Goal: Task Accomplishment & Management: Complete application form

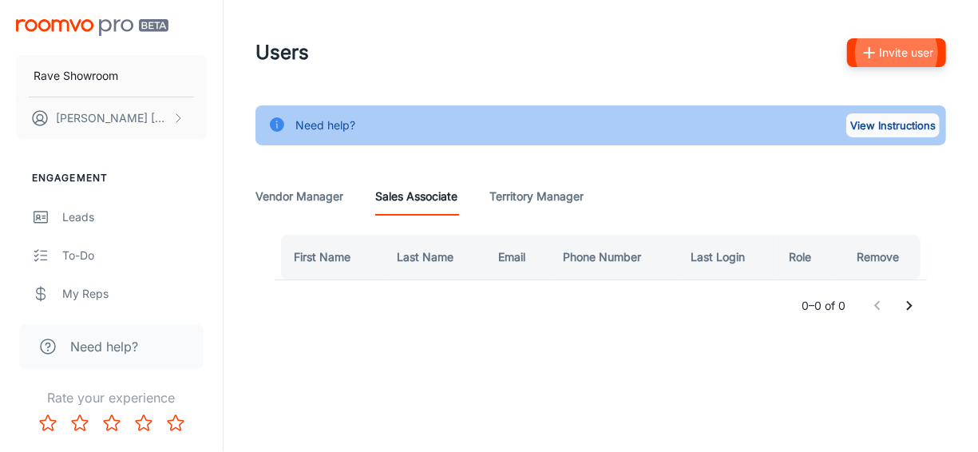
click at [860, 125] on button "View Instructions" at bounding box center [892, 125] width 93 height 24
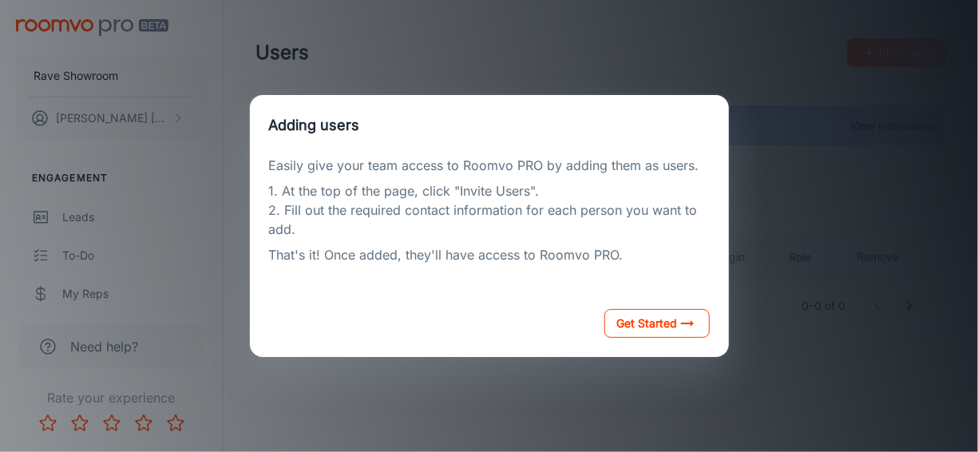
click at [620, 324] on button "Get Started" at bounding box center [656, 323] width 105 height 29
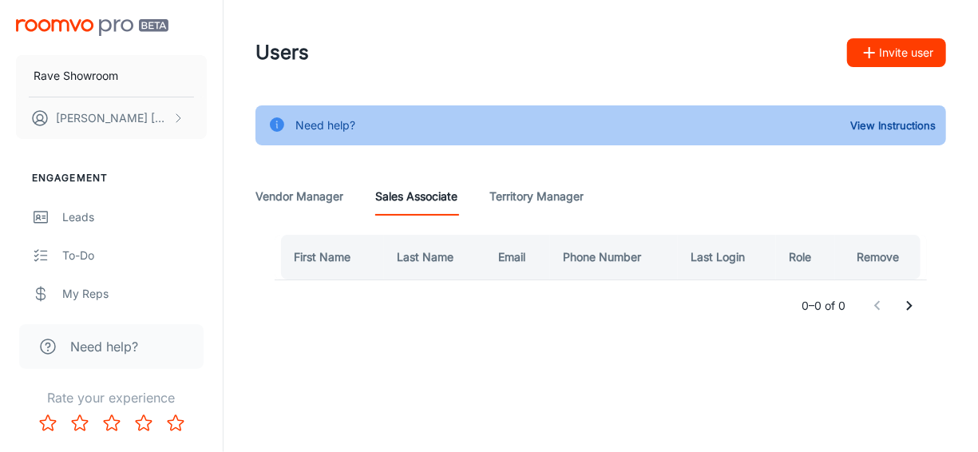
click at [282, 192] on Manager "Vendor Manager" at bounding box center [299, 196] width 88 height 38
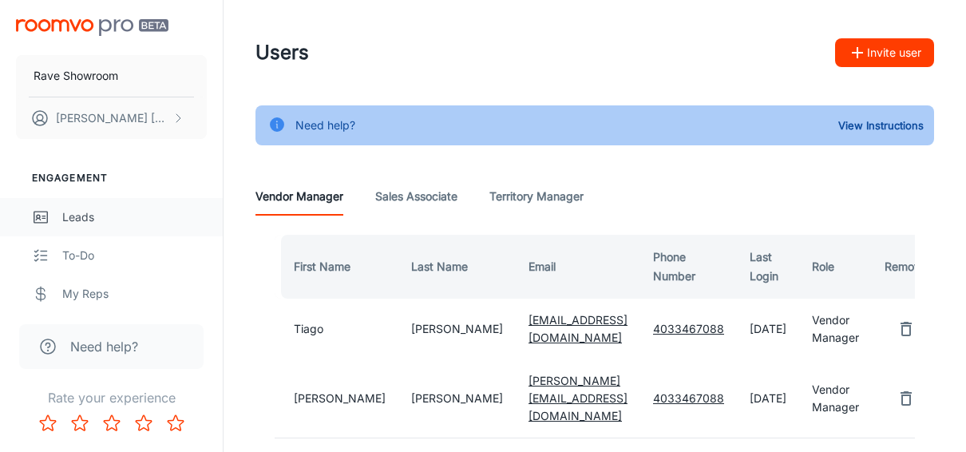
click at [87, 213] on div "Leads" at bounding box center [134, 217] width 145 height 18
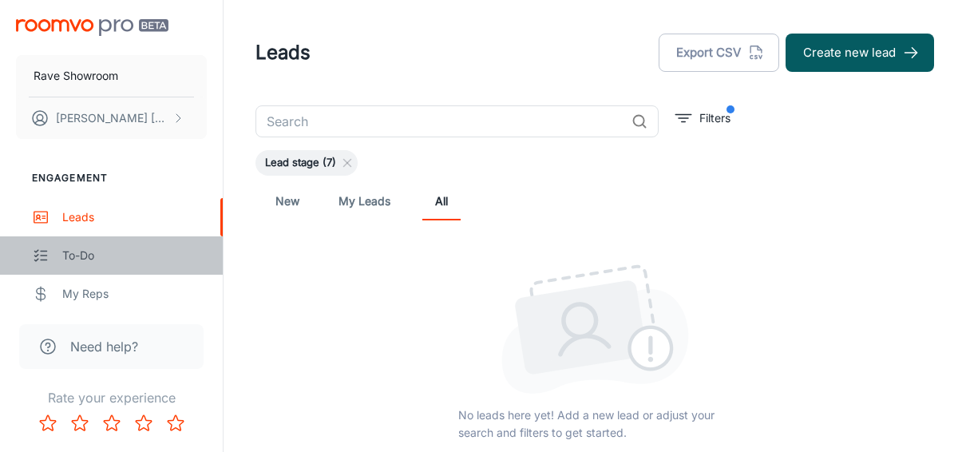
click at [93, 249] on div "To-do" at bounding box center [134, 256] width 145 height 18
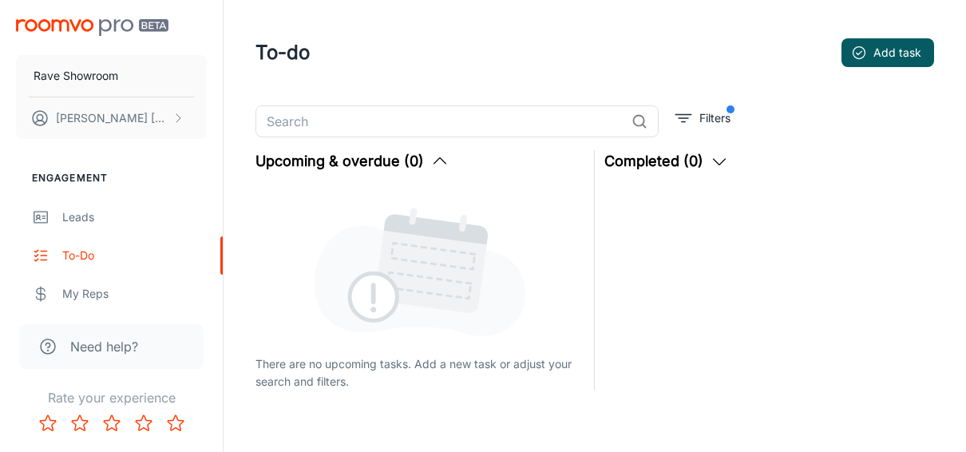
click at [117, 343] on span "Need help?" at bounding box center [104, 346] width 68 height 19
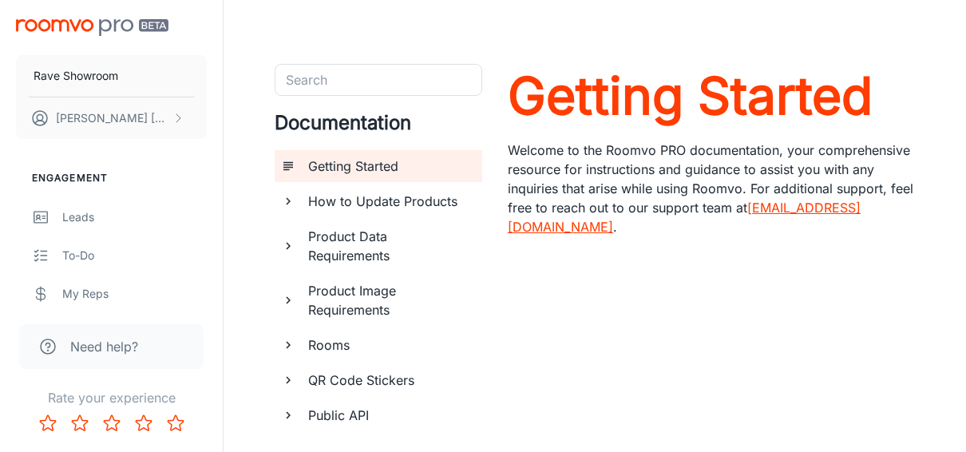
click at [113, 346] on span "Need help?" at bounding box center [104, 346] width 68 height 19
click at [93, 118] on p "[PERSON_NAME]" at bounding box center [112, 118] width 113 height 18
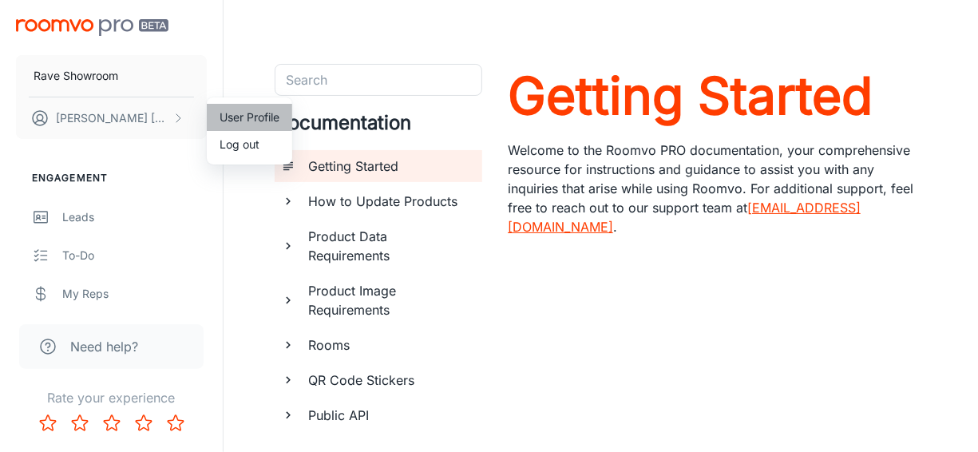
click at [247, 114] on li "User Profile" at bounding box center [249, 117] width 85 height 27
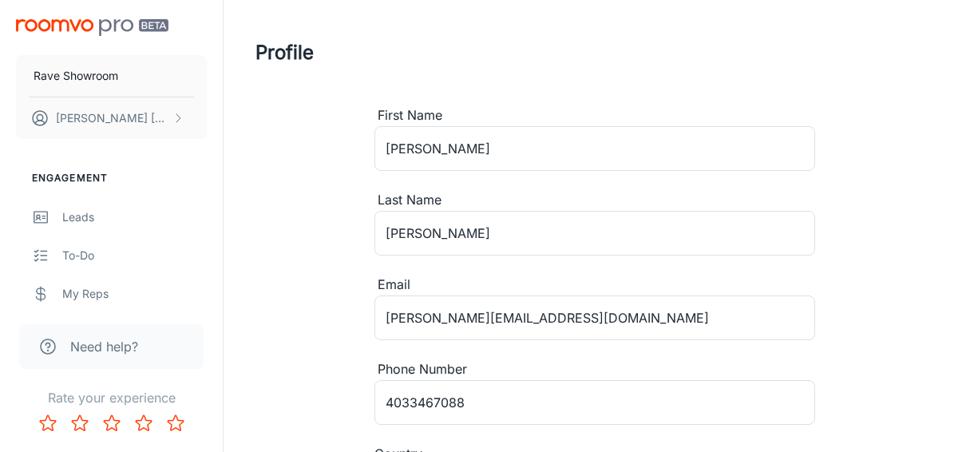
type input "[GEOGRAPHIC_DATA]"
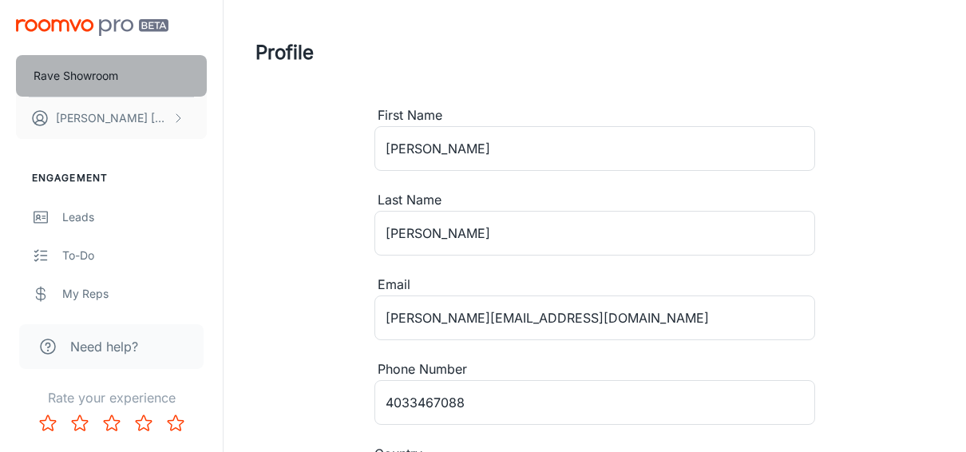
click at [98, 77] on p "Rave Showroom" at bounding box center [76, 76] width 85 height 18
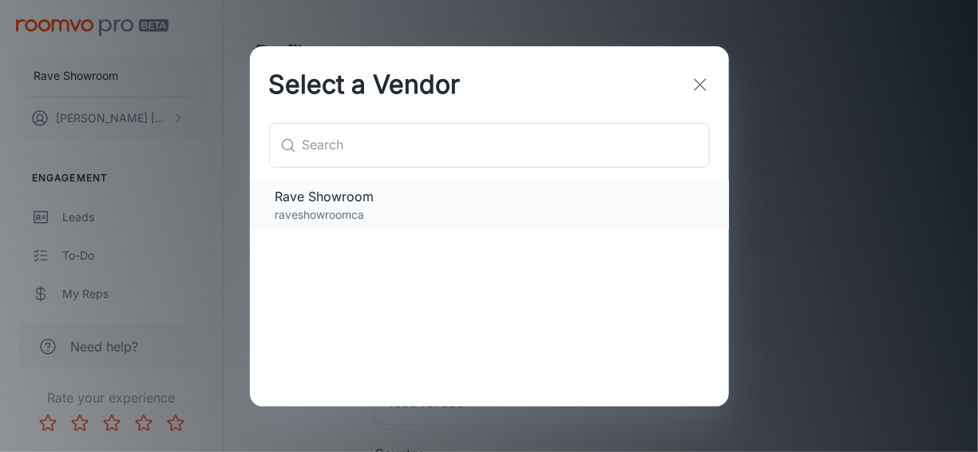
click at [366, 201] on span "Rave Showroom" at bounding box center [489, 196] width 428 height 19
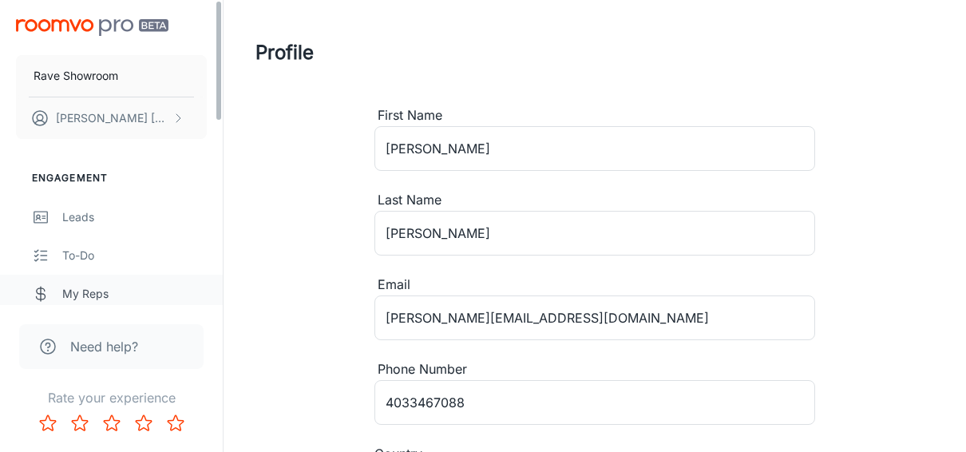
click at [78, 286] on div "My Reps" at bounding box center [134, 294] width 145 height 18
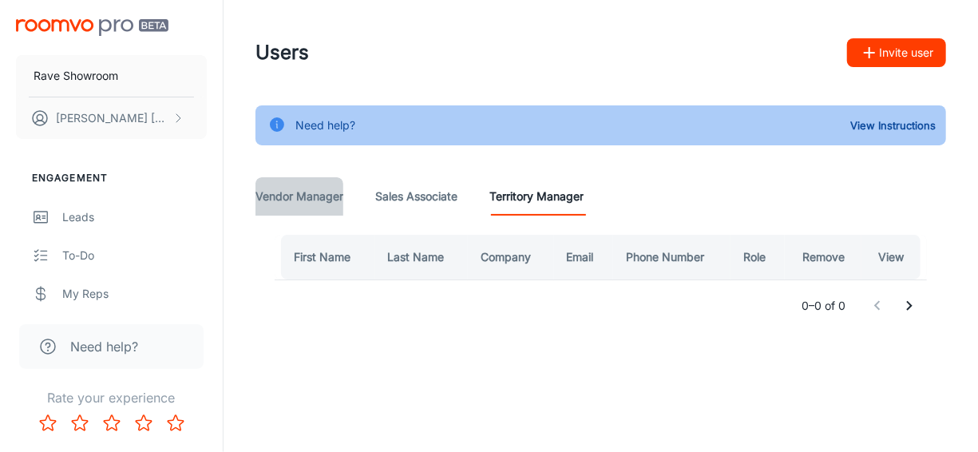
click at [295, 198] on Manager "Vendor Manager" at bounding box center [299, 196] width 88 height 38
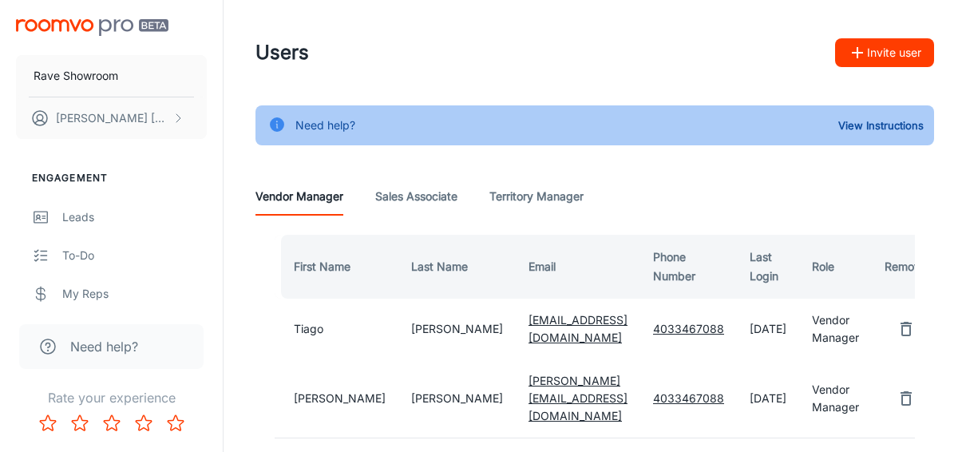
click at [892, 53] on button "Invite user" at bounding box center [884, 52] width 99 height 29
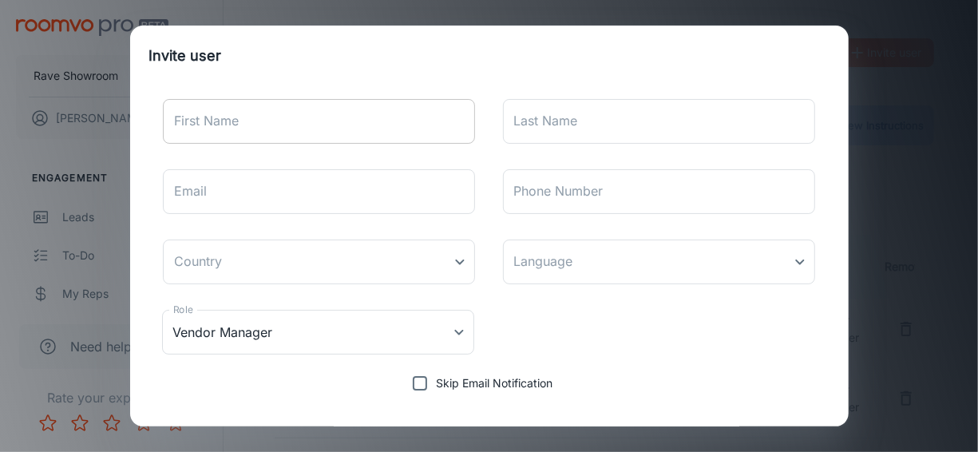
click at [279, 123] on input "First Name" at bounding box center [319, 121] width 313 height 45
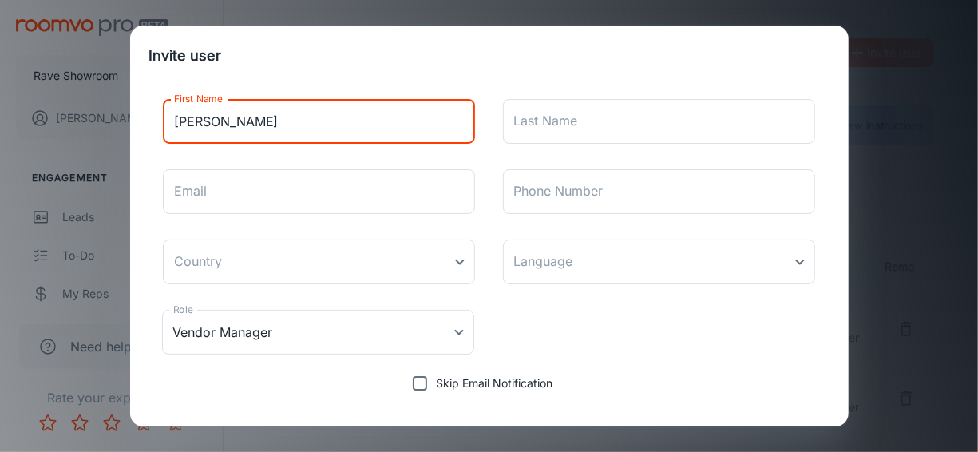
type input "[PERSON_NAME]"
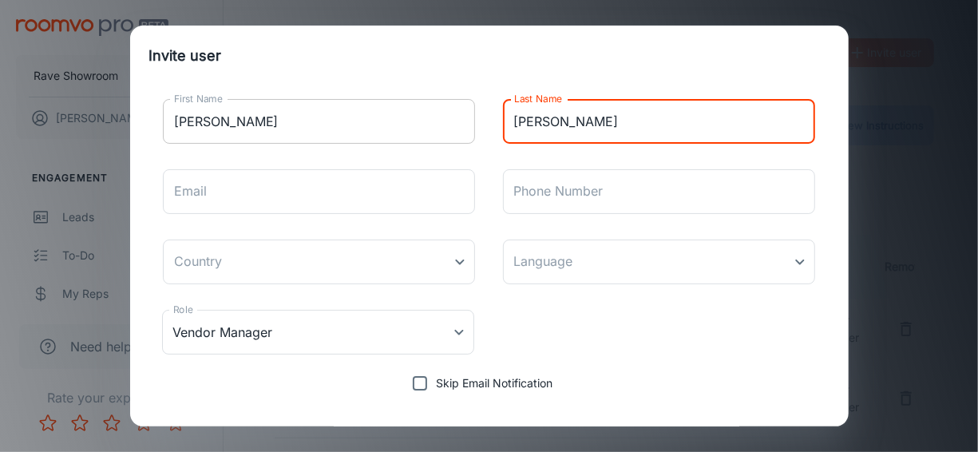
type input "[PERSON_NAME]"
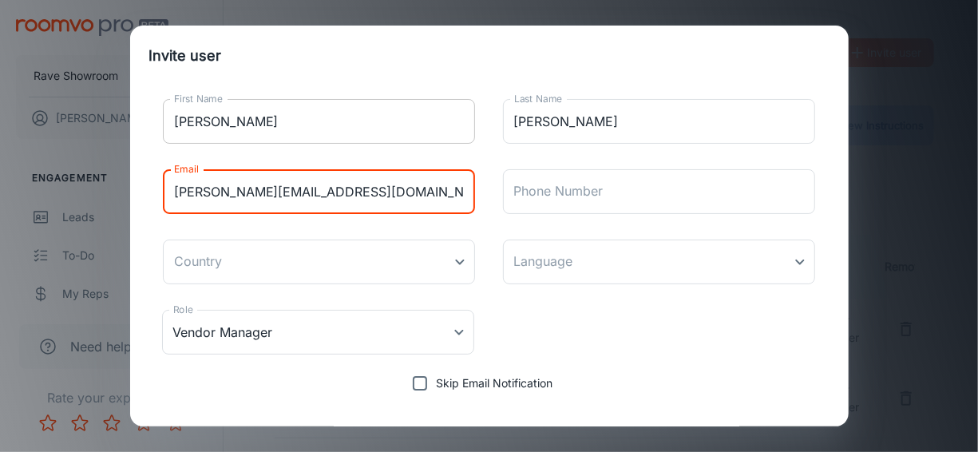
type input "[PERSON_NAME][EMAIL_ADDRESS][DOMAIN_NAME]"
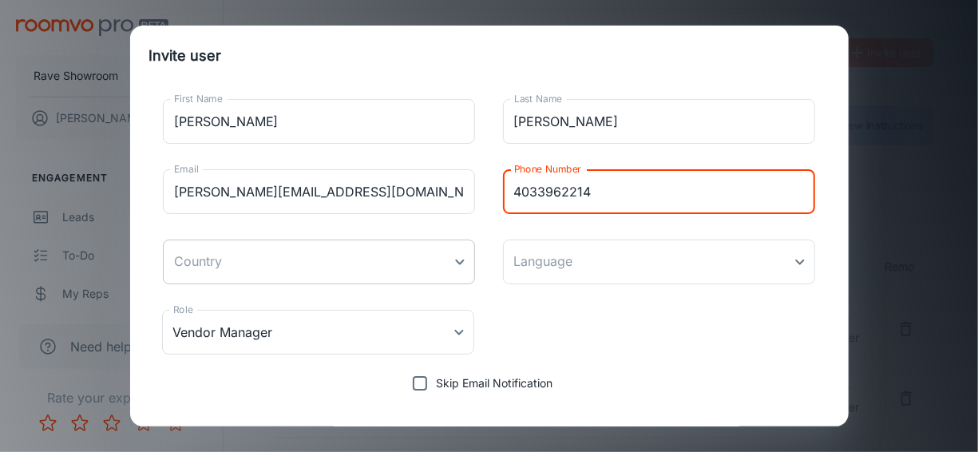
type input "4033962214"
click at [446, 260] on body "Rave Showroom [PERSON_NAME] Engagement Leads To-do My Reps Products My Products…" at bounding box center [489, 226] width 978 height 452
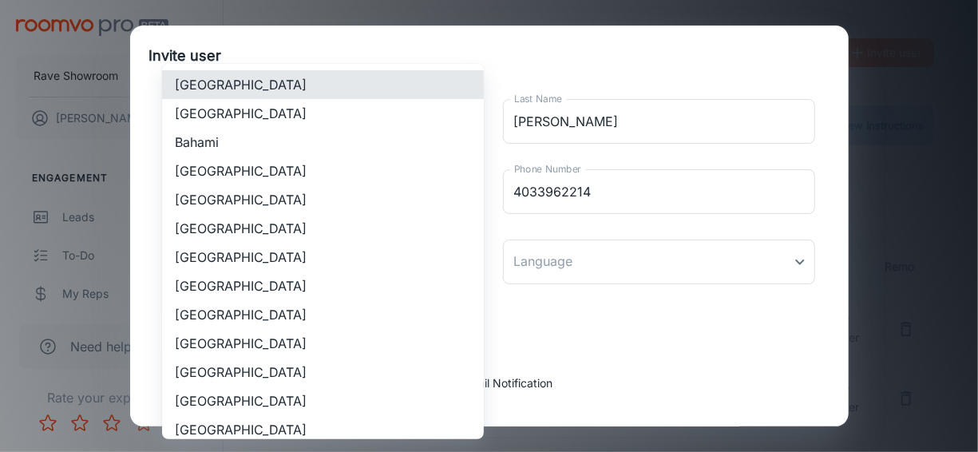
click at [646, 353] on div at bounding box center [489, 226] width 978 height 452
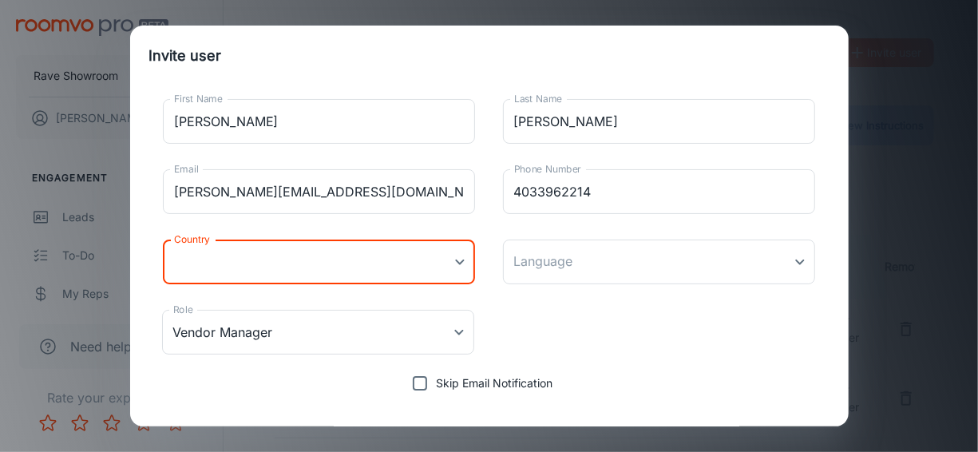
click at [457, 267] on body "Rave Showroom [PERSON_NAME] Engagement Leads To-do My Reps Products My Products…" at bounding box center [489, 226] width 978 height 452
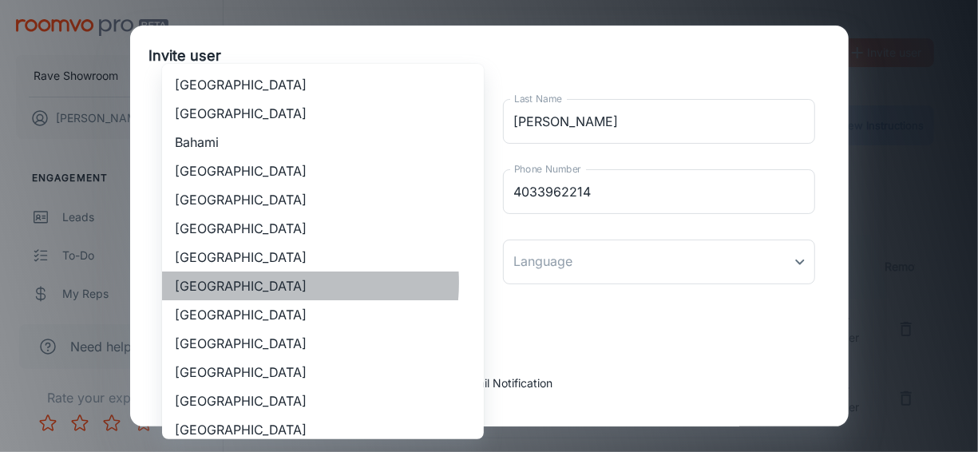
click at [264, 283] on li "[GEOGRAPHIC_DATA]" at bounding box center [323, 285] width 322 height 29
type input "[GEOGRAPHIC_DATA]"
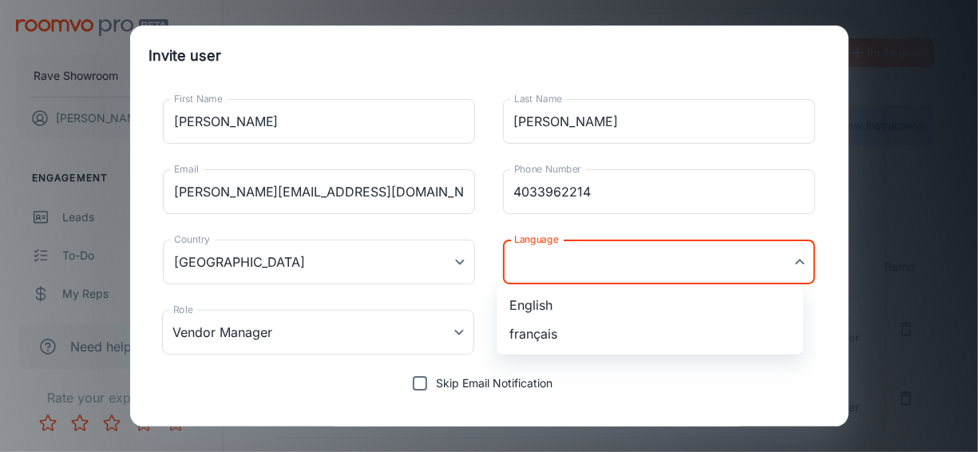
click at [636, 267] on body "Rave Showroom [PERSON_NAME] Engagement Leads To-do My Reps Products My Products…" at bounding box center [489, 226] width 978 height 452
click at [632, 299] on li "English" at bounding box center [650, 305] width 307 height 29
type input "en-ca"
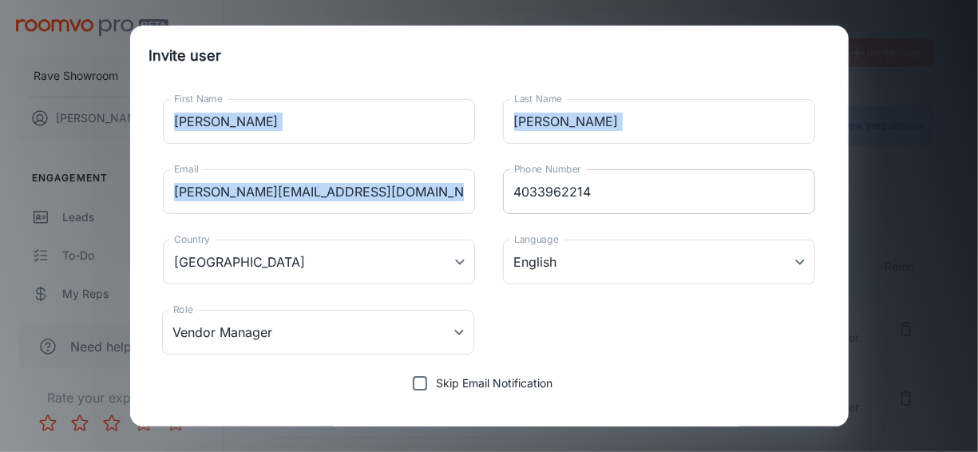
drag, startPoint x: 558, startPoint y: 57, endPoint x: 558, endPoint y: 184, distance: 126.1
click at [558, 184] on form "Invite user First Name [PERSON_NAME] First Name Last Name [PERSON_NAME] Last Na…" at bounding box center [489, 256] width 719 height 460
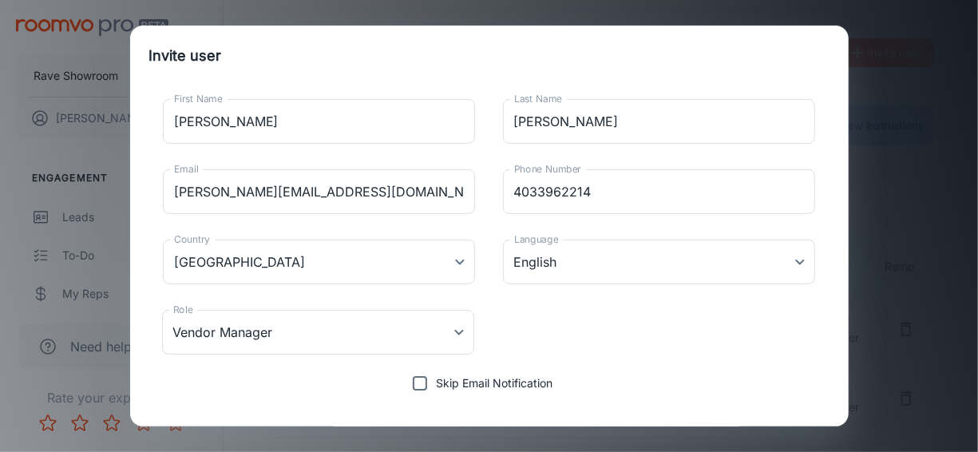
click at [561, 335] on div "Role Vendor Manager Vendor Manager Role" at bounding box center [489, 332] width 680 height 70
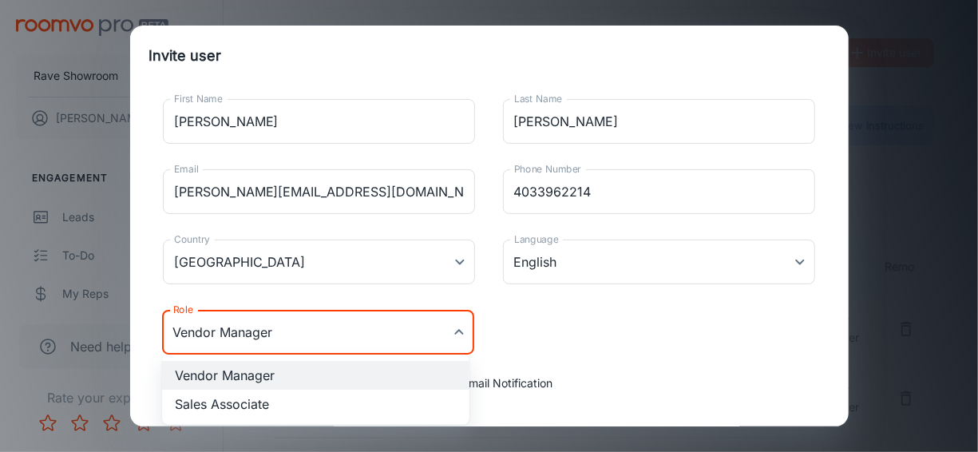
click at [445, 335] on body "Rave Showroom [PERSON_NAME] Engagement Leads To-do My Reps Products My Products…" at bounding box center [489, 226] width 978 height 452
click at [445, 335] on div at bounding box center [489, 226] width 978 height 452
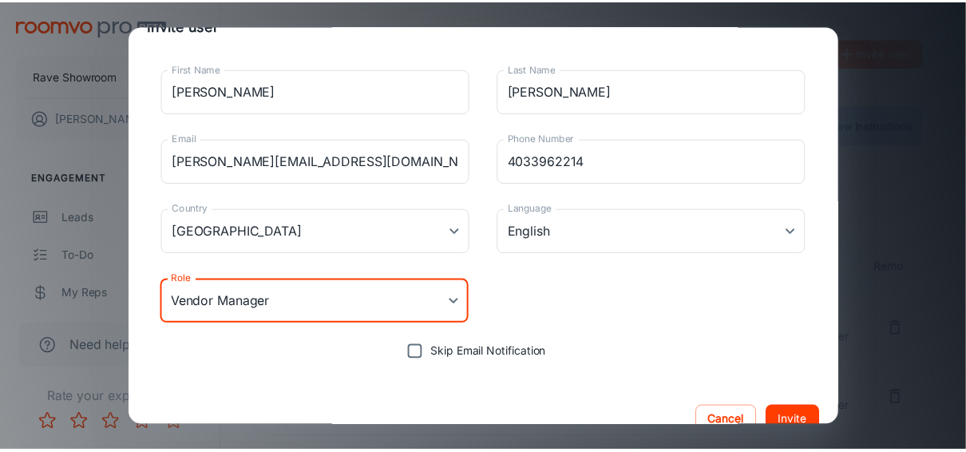
scroll to position [59, 0]
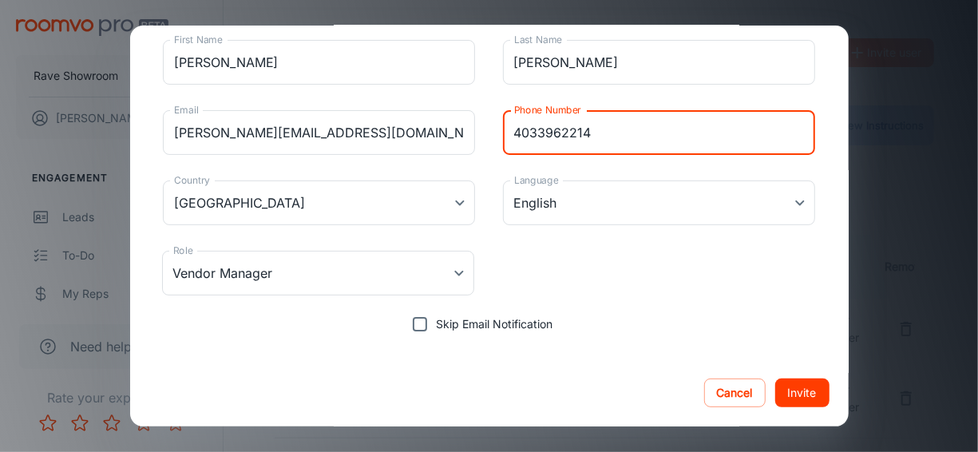
click at [603, 137] on input "4033962214" at bounding box center [659, 132] width 313 height 45
type input "4"
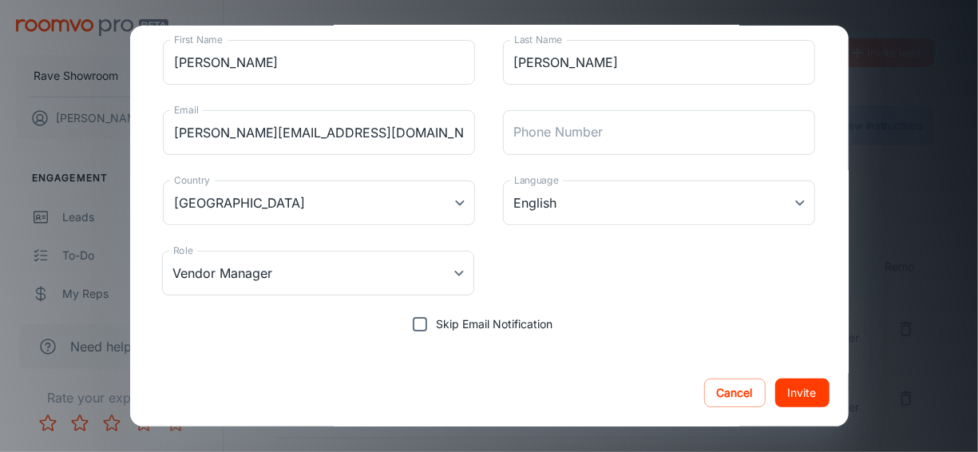
click at [593, 260] on div "Role Vendor Manager Vendor Manager Role" at bounding box center [489, 273] width 680 height 70
click at [782, 388] on button "Invite" at bounding box center [802, 392] width 54 height 29
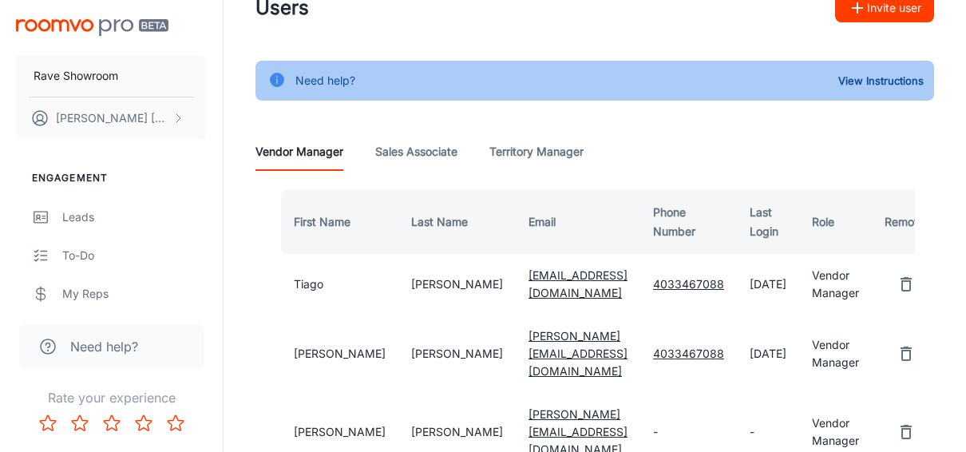
scroll to position [80, 0]
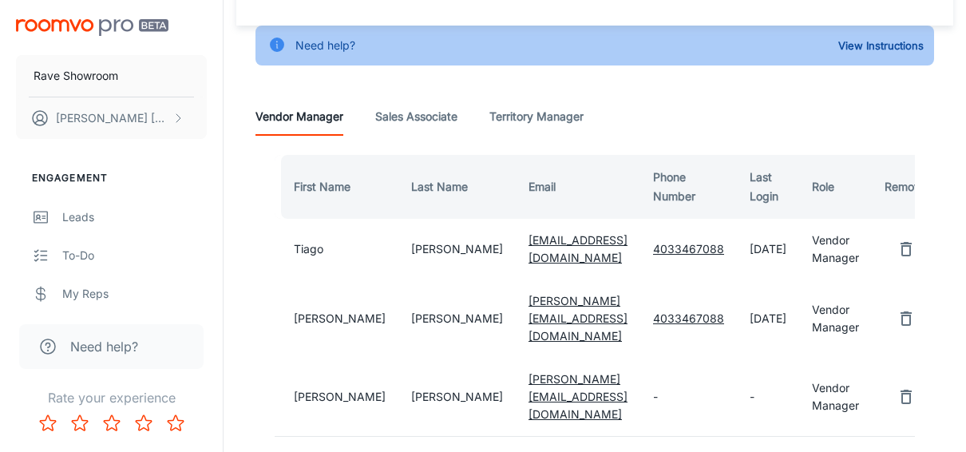
click at [529, 372] on link "[PERSON_NAME][EMAIL_ADDRESS][DOMAIN_NAME]" at bounding box center [578, 396] width 99 height 49
click at [299, 370] on td "[PERSON_NAME]" at bounding box center [337, 397] width 124 height 78
